Goal: Transaction & Acquisition: Book appointment/travel/reservation

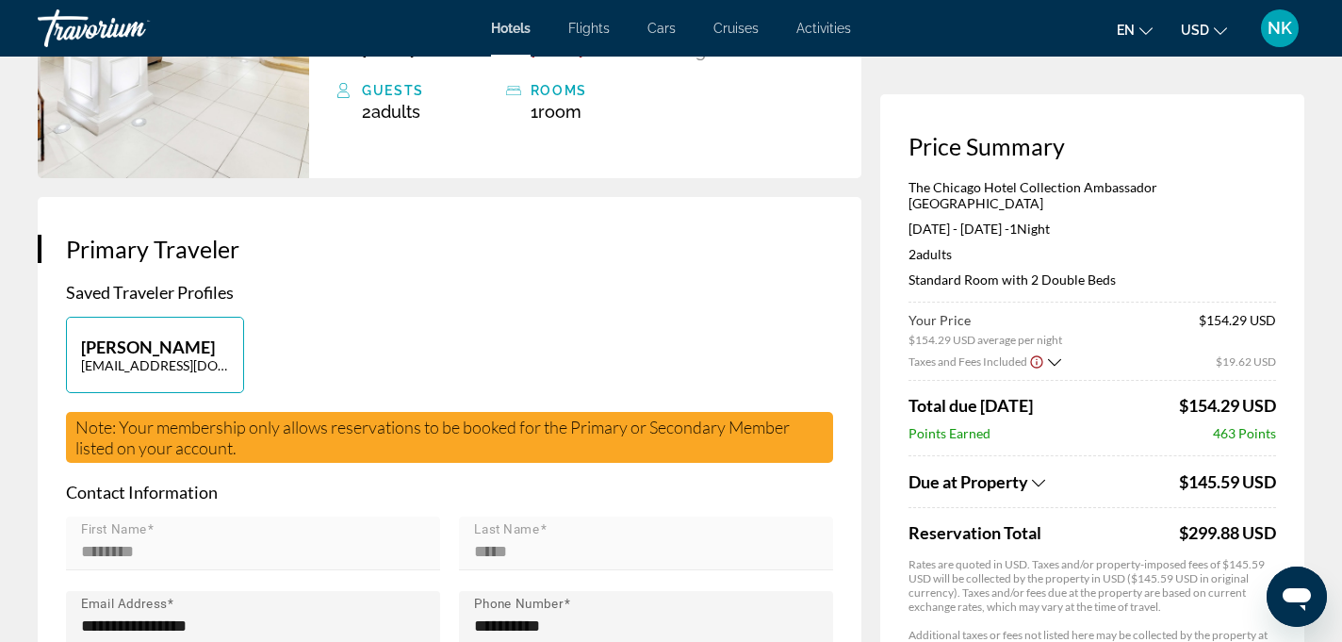
scroll to position [335, 0]
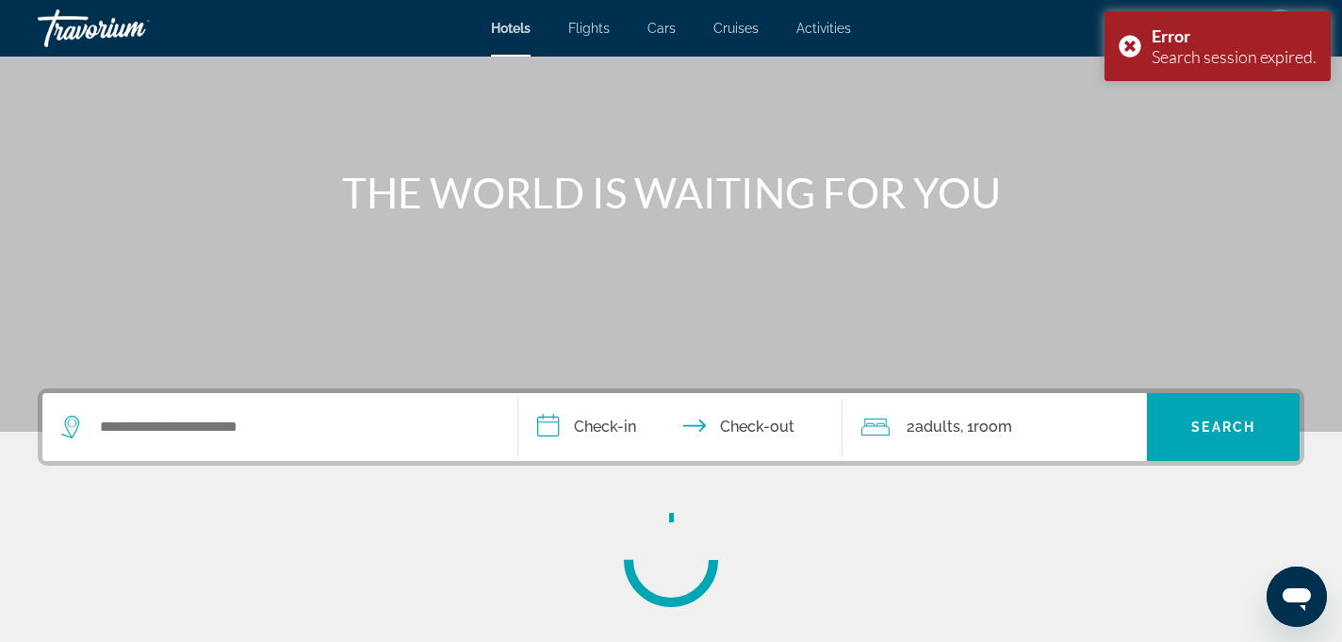
scroll to position [136, 0]
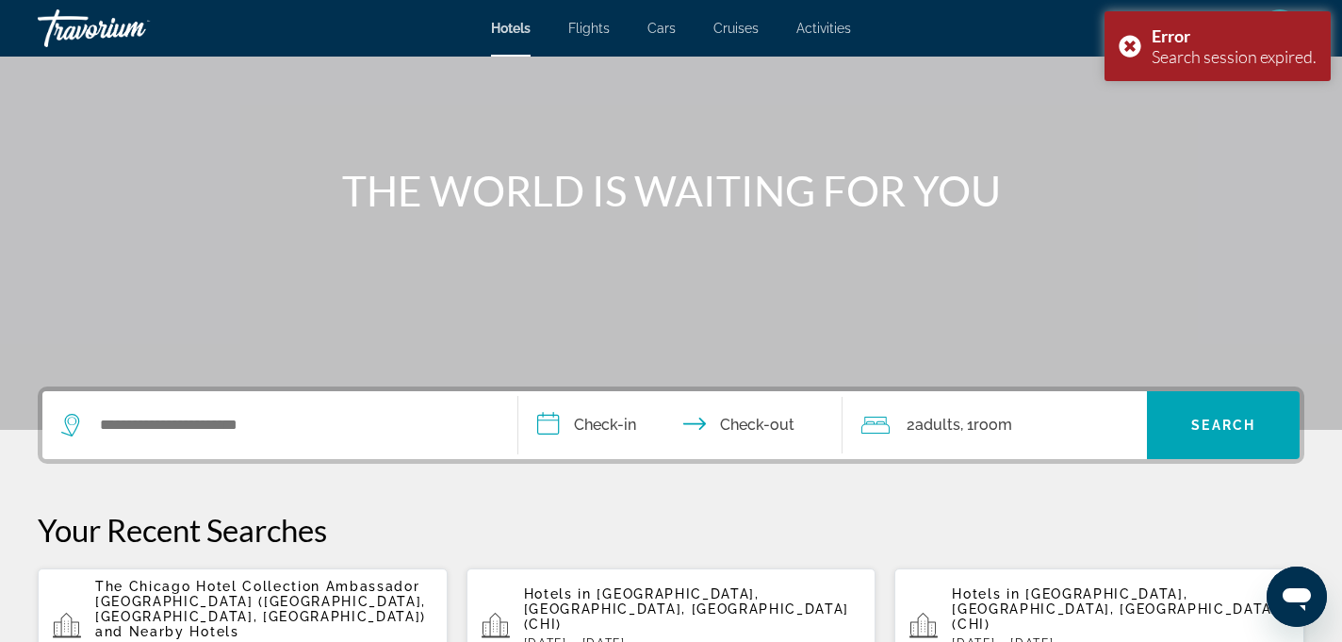
click at [296, 590] on span "The Chicago Hotel Collection Ambassador [GEOGRAPHIC_DATA] ([GEOGRAPHIC_DATA], […" at bounding box center [260, 601] width 331 height 45
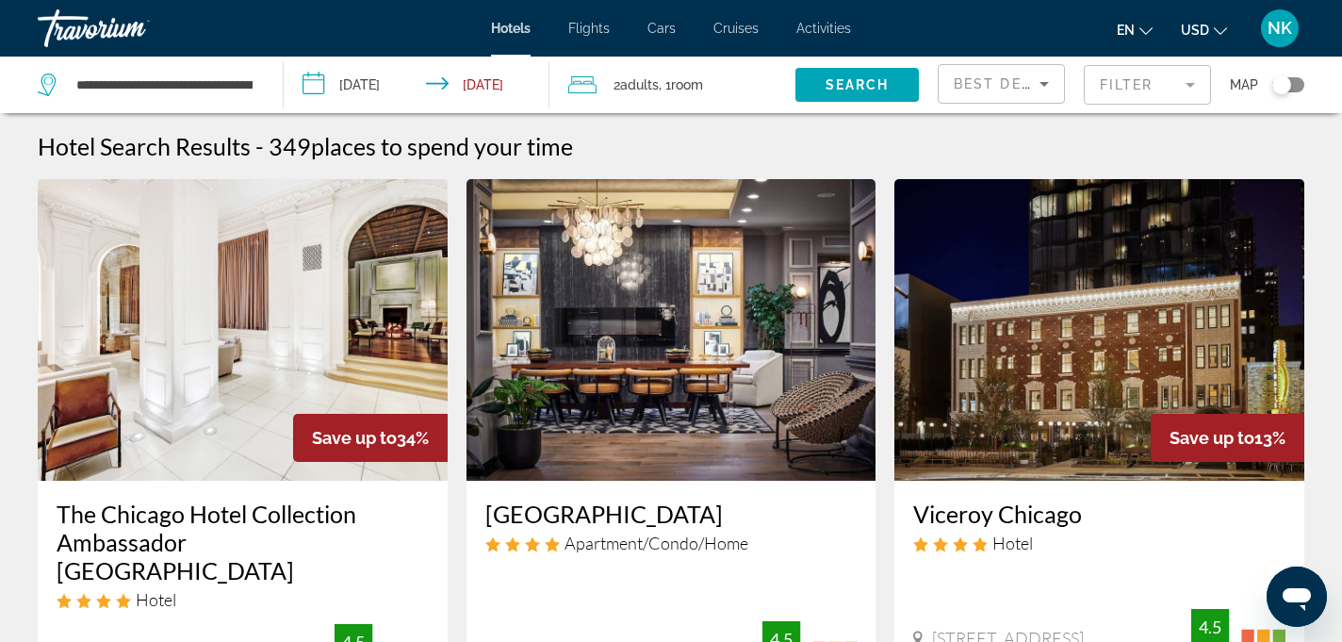
click at [136, 494] on div "The Chicago Hotel Collection Ambassador [GEOGRAPHIC_DATA] Hotel [STREET_ADDRESS…" at bounding box center [243, 591] width 410 height 221
click at [153, 530] on h3 "The Chicago Hotel Collection Ambassador [GEOGRAPHIC_DATA]" at bounding box center [243, 542] width 372 height 85
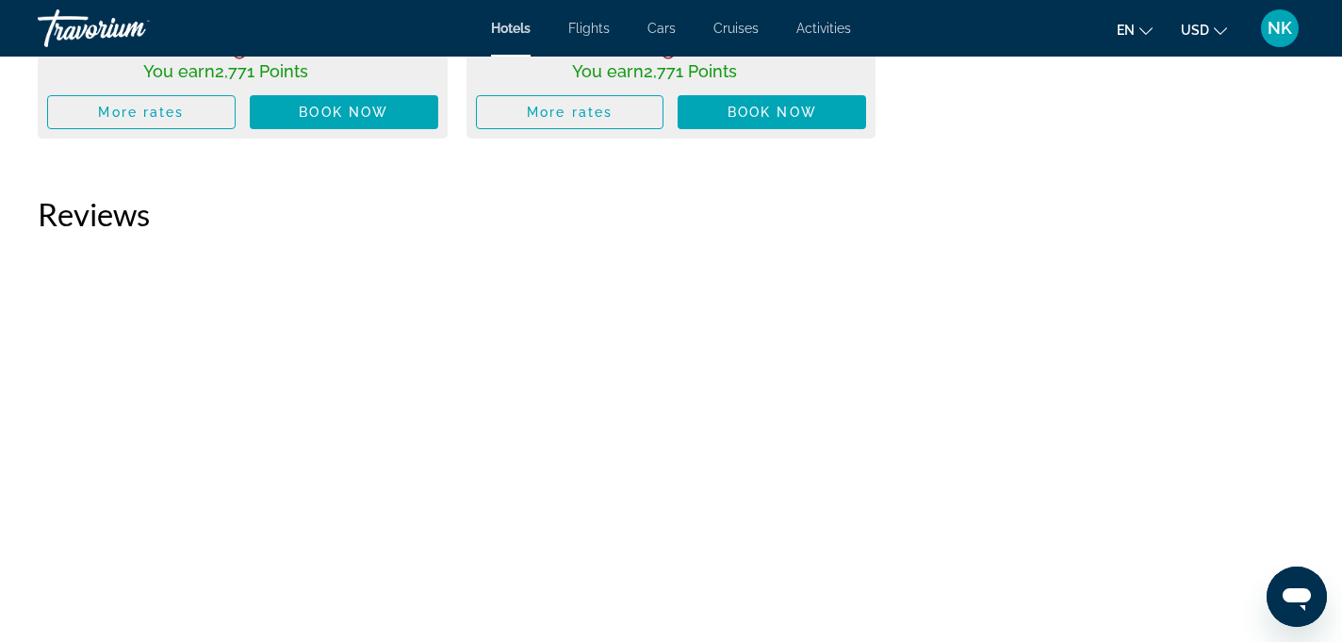
scroll to position [6979, 0]
